Goal: Entertainment & Leisure: Consume media (video, audio)

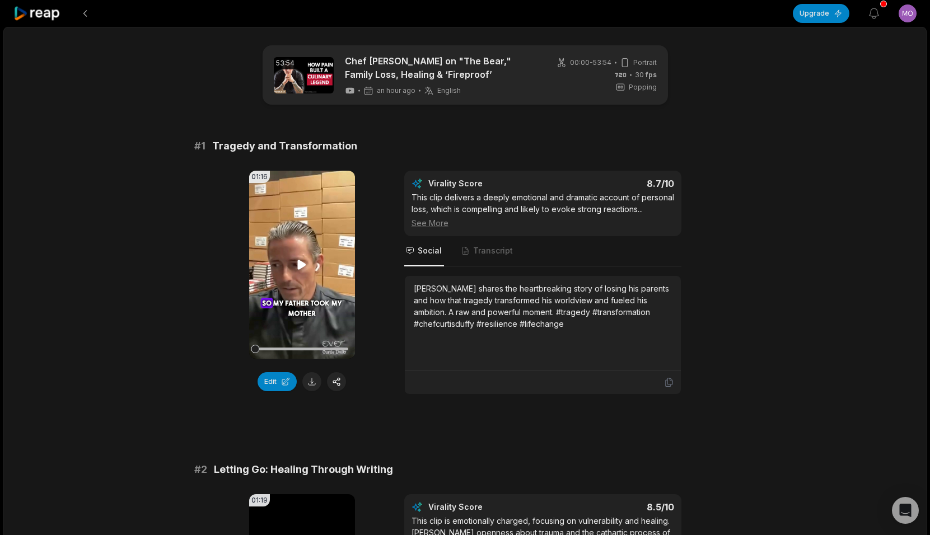
click at [305, 263] on icon at bounding box center [301, 264] width 13 height 13
click at [325, 348] on div at bounding box center [301, 349] width 93 height 3
click at [343, 349] on div at bounding box center [301, 349] width 93 height 3
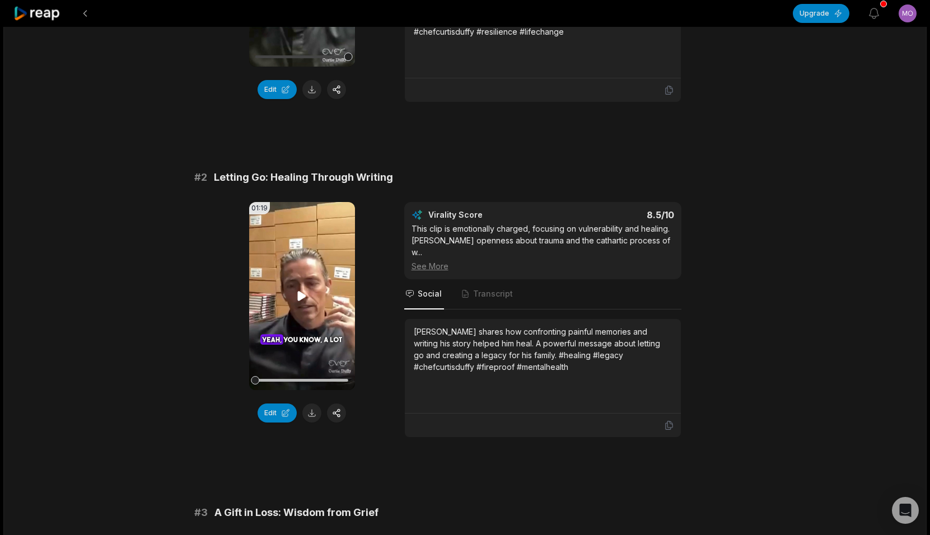
click at [296, 303] on video "Your browser does not support mp4 format." at bounding box center [302, 296] width 106 height 188
click at [294, 381] on div at bounding box center [301, 380] width 93 height 3
click at [323, 379] on div at bounding box center [301, 381] width 93 height 20
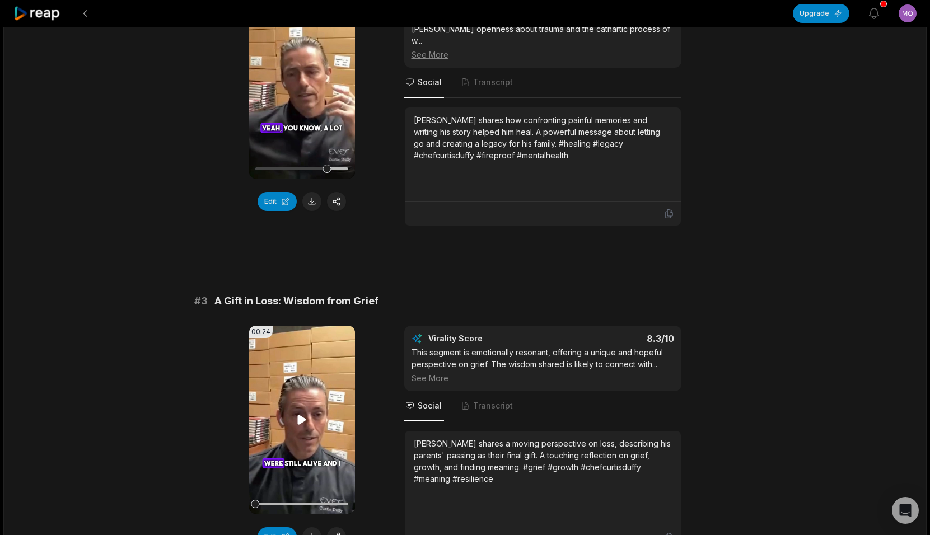
scroll to position [505, 0]
click at [308, 399] on video "Your browser does not support mp4 format." at bounding box center [302, 419] width 106 height 188
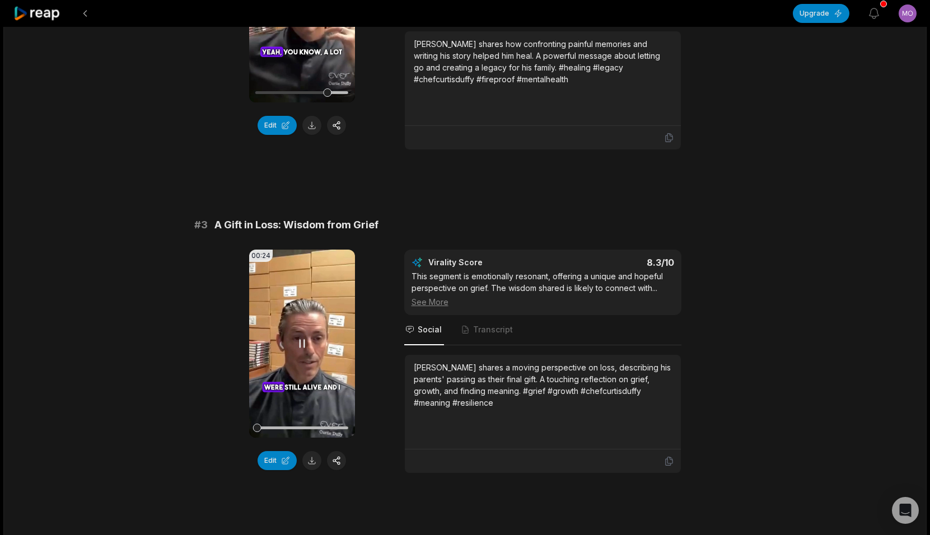
scroll to position [588, 0]
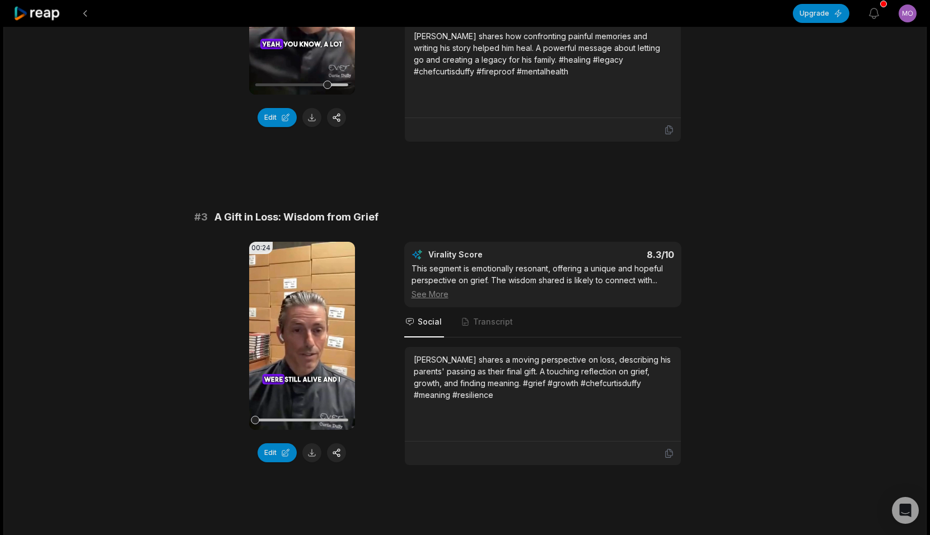
drag, startPoint x: 271, startPoint y: 408, endPoint x: 173, endPoint y: 404, distance: 98.1
click at [287, 419] on div at bounding box center [301, 420] width 93 height 3
click at [320, 419] on div at bounding box center [301, 420] width 93 height 3
click at [337, 419] on div at bounding box center [301, 420] width 93 height 3
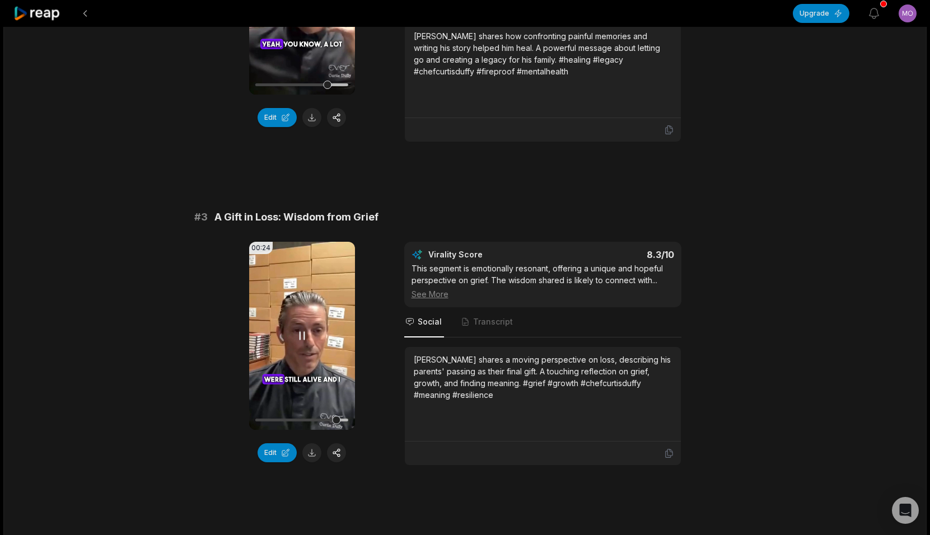
click at [342, 419] on div at bounding box center [301, 420] width 93 height 3
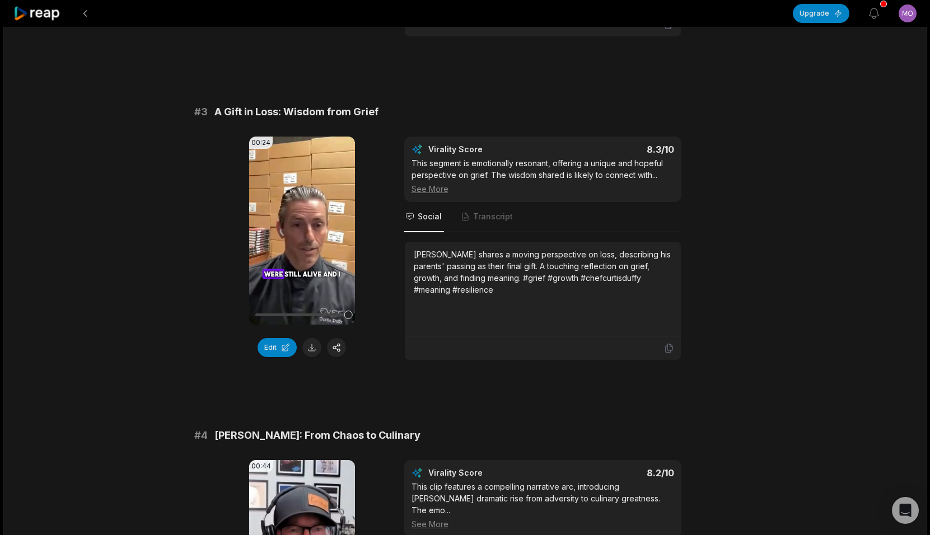
scroll to position [872, 0]
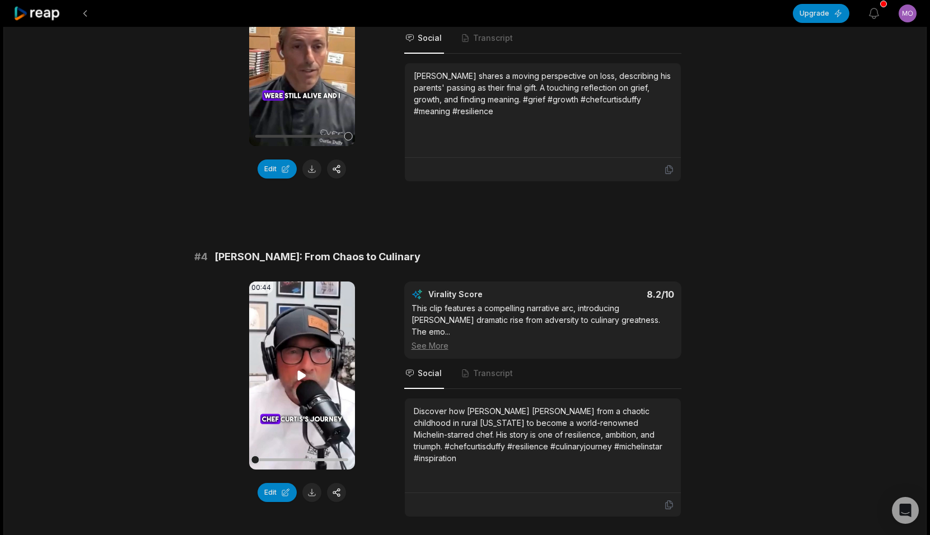
click at [311, 381] on video "Your browser does not support mp4 format." at bounding box center [302, 376] width 106 height 188
click at [272, 459] on div at bounding box center [301, 460] width 93 height 3
click at [291, 450] on div at bounding box center [301, 460] width 93 height 20
click at [320, 459] on div at bounding box center [301, 460] width 93 height 3
click at [324, 456] on div at bounding box center [324, 460] width 8 height 8
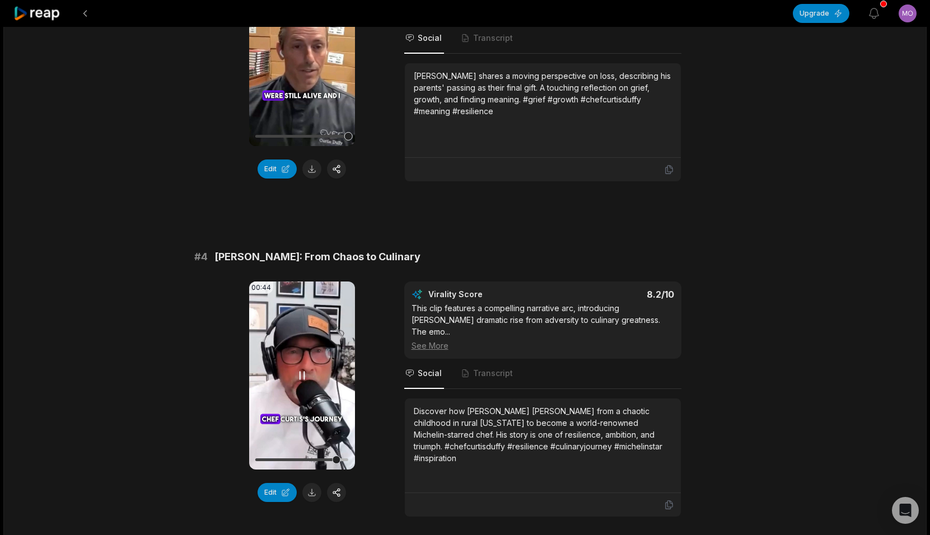
drag, startPoint x: 335, startPoint y: 450, endPoint x: 344, endPoint y: 447, distance: 9.2
click at [343, 450] on div at bounding box center [301, 460] width 93 height 20
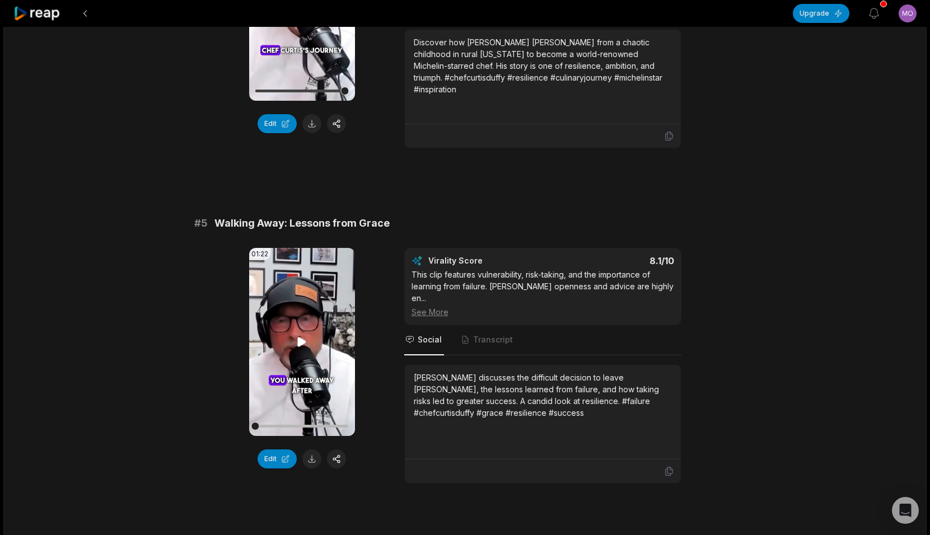
click at [286, 337] on video "Your browser does not support mp4 format." at bounding box center [302, 342] width 106 height 188
click at [273, 417] on div at bounding box center [301, 427] width 93 height 20
click at [287, 425] on div at bounding box center [301, 426] width 93 height 3
click at [297, 425] on div at bounding box center [301, 426] width 93 height 3
click at [307, 417] on div at bounding box center [301, 427] width 93 height 20
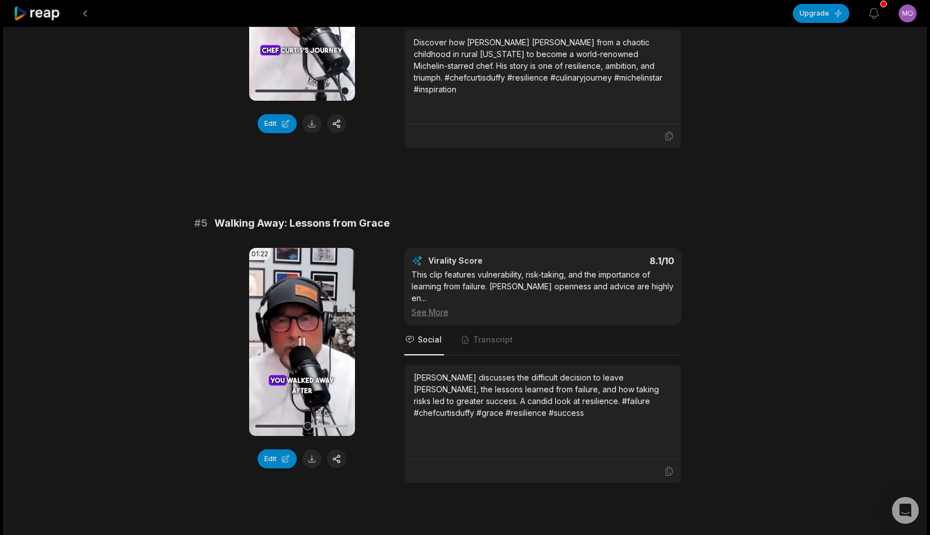
click at [318, 425] on div at bounding box center [301, 426] width 93 height 3
click at [333, 417] on div at bounding box center [301, 427] width 93 height 20
drag, startPoint x: 339, startPoint y: 401, endPoint x: 354, endPoint y: 403, distance: 15.2
click at [345, 417] on div at bounding box center [301, 427] width 93 height 20
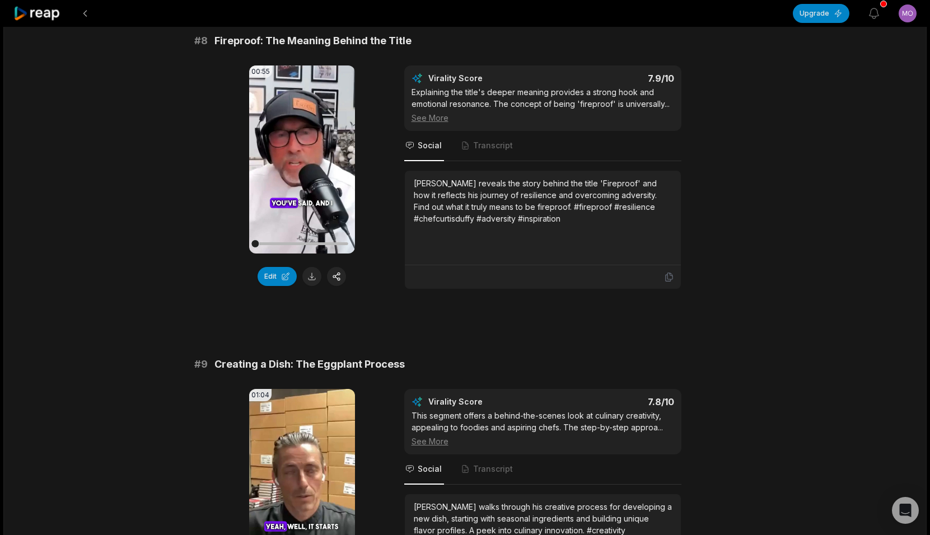
scroll to position [2454, 0]
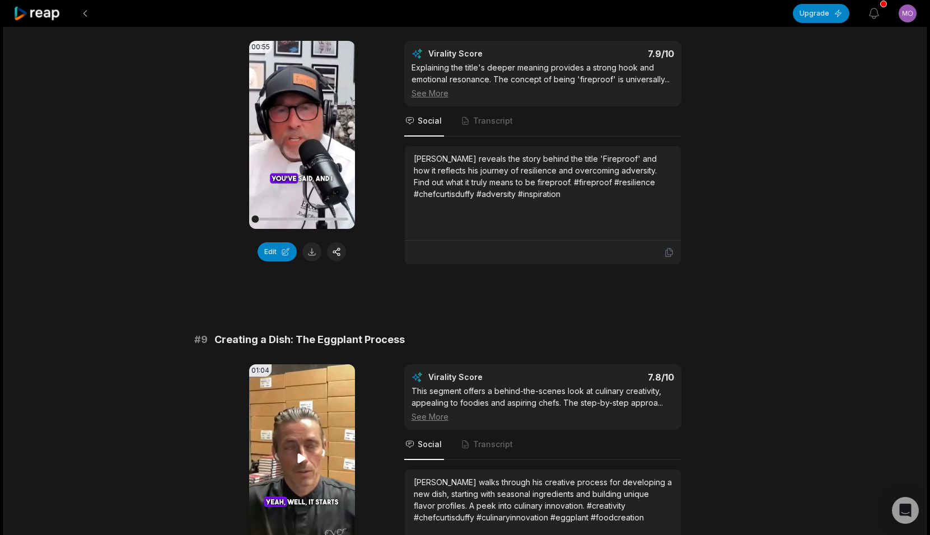
click at [291, 404] on video "Your browser does not support mp4 format." at bounding box center [302, 459] width 106 height 188
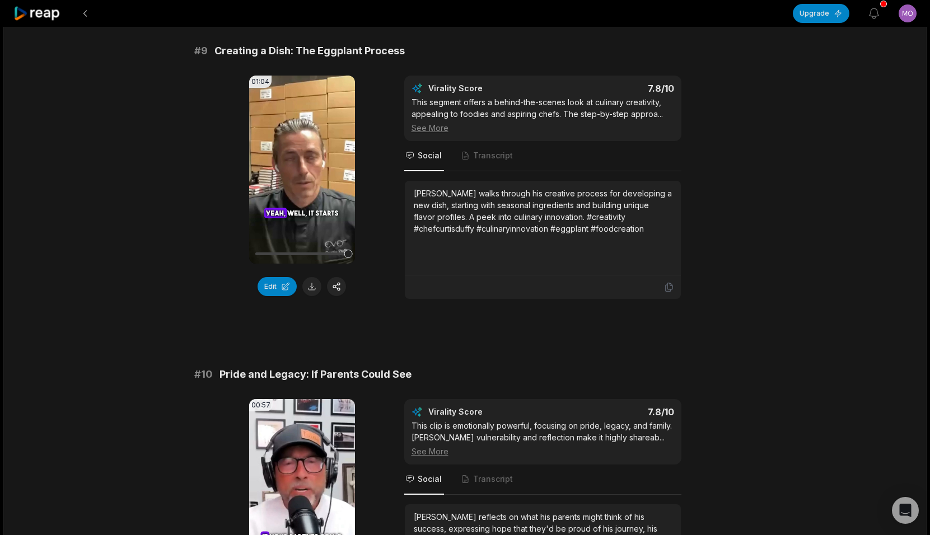
scroll to position [2764, 0]
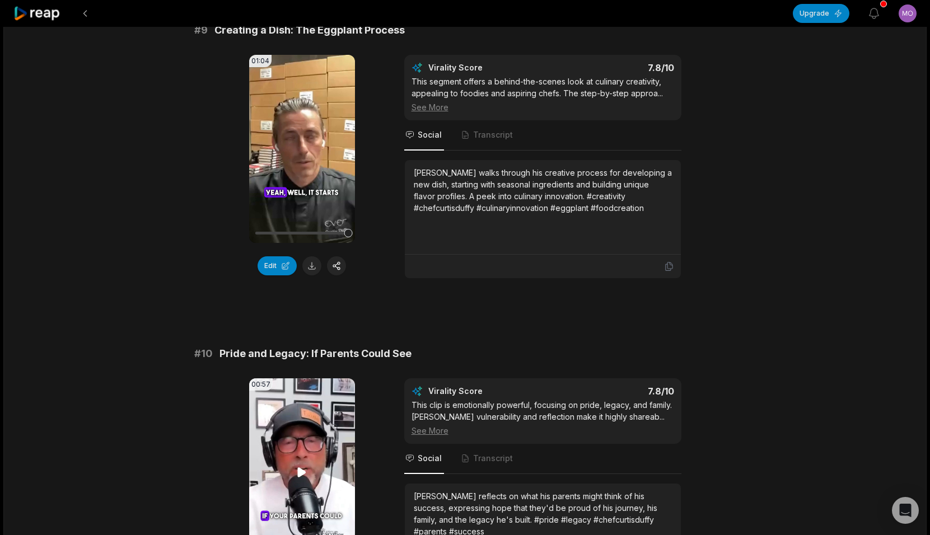
click at [295, 443] on video "Your browser does not support mp4 format." at bounding box center [302, 473] width 106 height 188
click at [301, 466] on icon at bounding box center [301, 472] width 13 height 13
click at [291, 256] on button "Edit" at bounding box center [277, 265] width 39 height 19
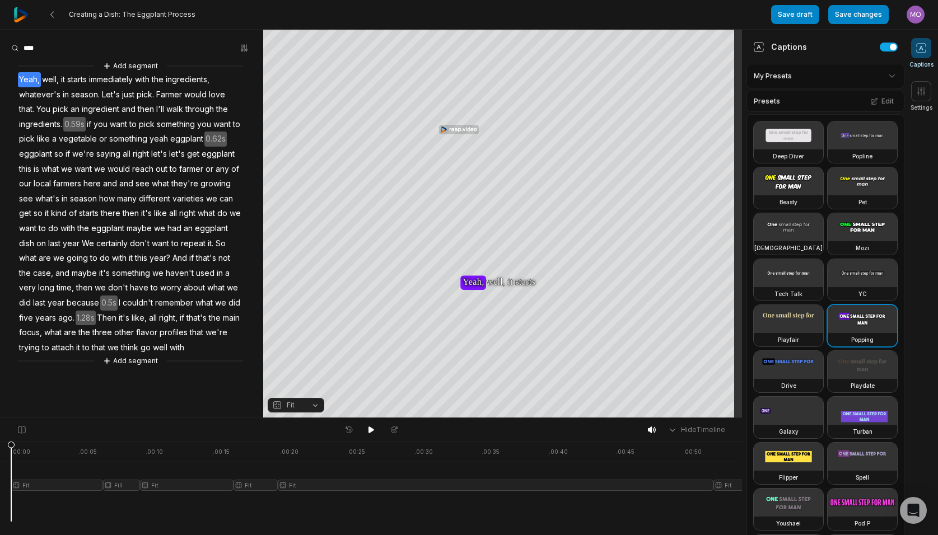
click at [787, 72] on html "Creating a Dish: The Eggplant Process Save draft Save changes Open user menu Ca…" at bounding box center [469, 267] width 938 height 535
click at [870, 76] on html "Creating a Dish: The Eggplant Process Save draft Save changes Open user menu Ca…" at bounding box center [469, 267] width 938 height 535
